Goal: Find contact information: Obtain details needed to contact an individual or organization

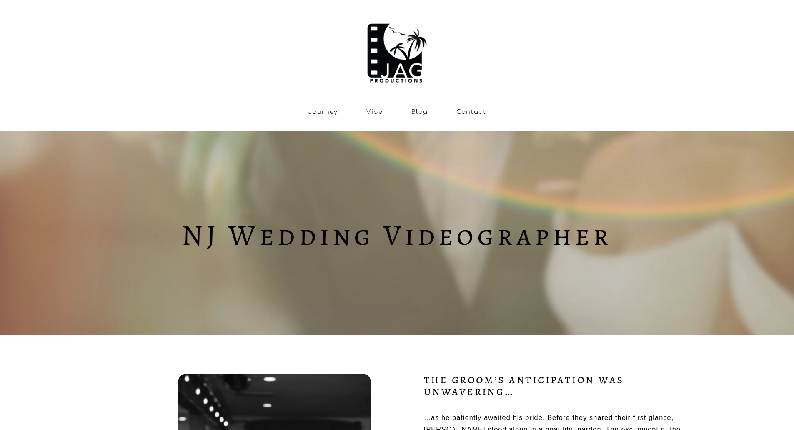
click at [465, 112] on link "Contact" at bounding box center [471, 111] width 30 height 7
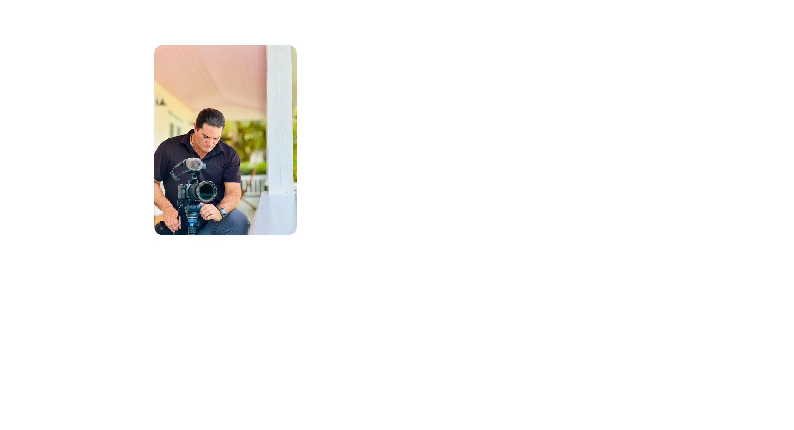
scroll to position [509, 0]
